Goal: Navigation & Orientation: Find specific page/section

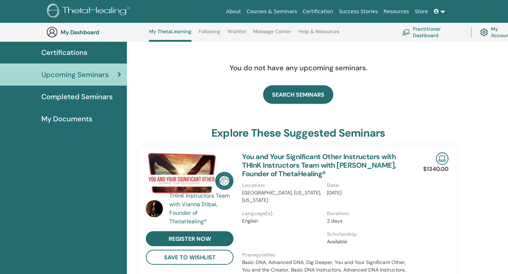
scroll to position [56, 0]
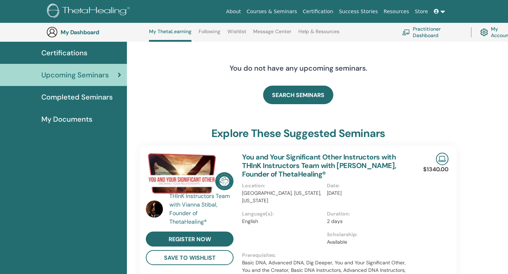
click at [95, 93] on span "Completed Seminars" at bounding box center [76, 97] width 71 height 11
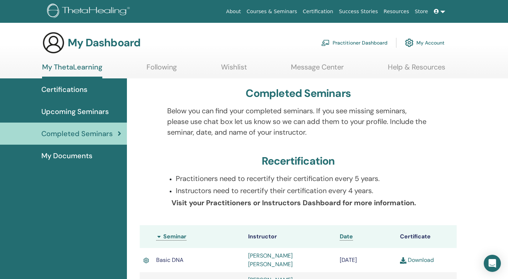
click at [160, 72] on link "Following" at bounding box center [161, 70] width 30 height 14
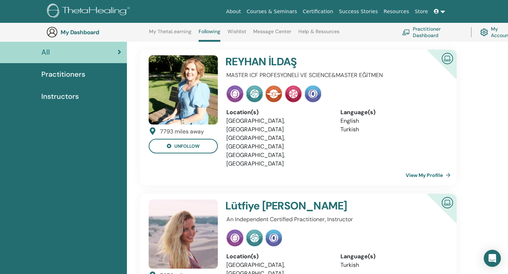
scroll to position [62, 0]
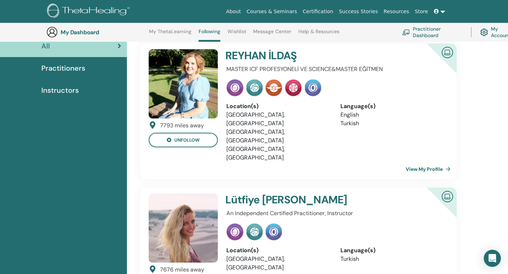
click at [60, 88] on span "Instructors" at bounding box center [59, 90] width 37 height 11
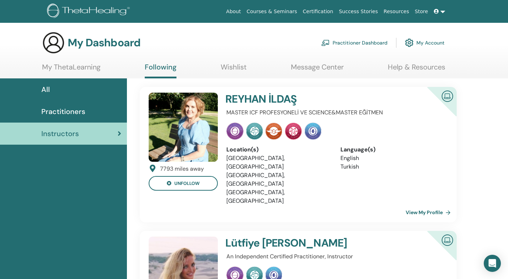
click at [56, 109] on span "Practitioners" at bounding box center [63, 111] width 44 height 11
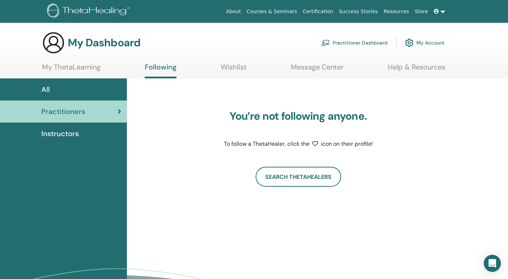
click at [88, 69] on link "My ThetaLearning" at bounding box center [71, 70] width 58 height 14
